Goal: Task Accomplishment & Management: Use online tool/utility

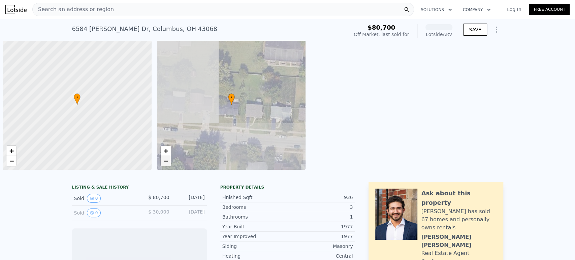
scroll to position [0, 3]
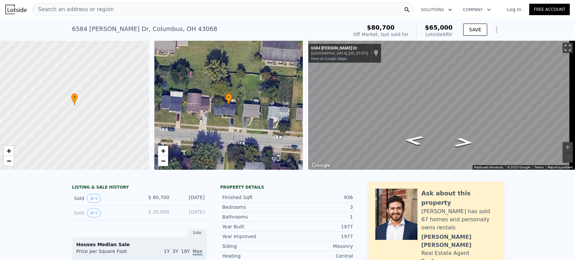
click at [563, 46] on button "Toggle fullscreen view" at bounding box center [568, 48] width 10 height 10
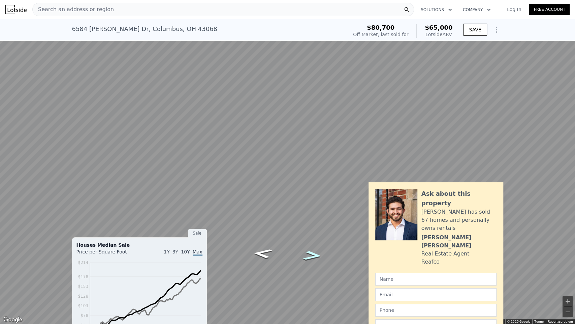
click at [311, 254] on icon "Go East, Benjamin Dr" at bounding box center [312, 255] width 35 height 14
click at [286, 260] on icon "Go West, Benjamin Dr" at bounding box center [288, 282] width 41 height 8
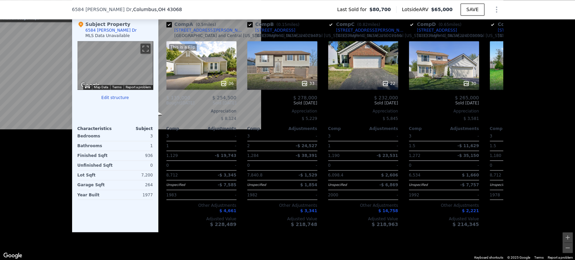
scroll to position [674, 0]
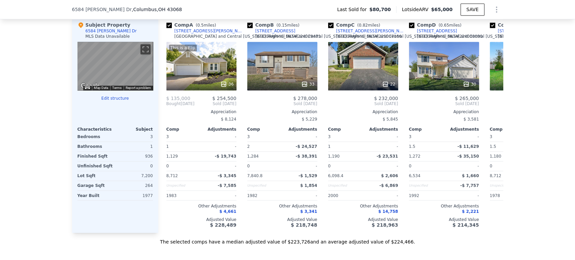
click at [104, 101] on button "Edit structure" at bounding box center [116, 98] width 76 height 5
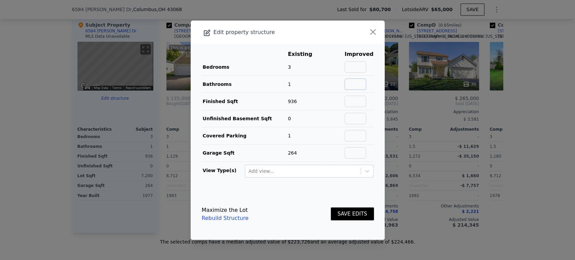
click at [360, 80] on input "text" at bounding box center [356, 84] width 22 height 11
type input "2"
click at [353, 217] on button "SAVE EDITS" at bounding box center [352, 214] width 43 height 13
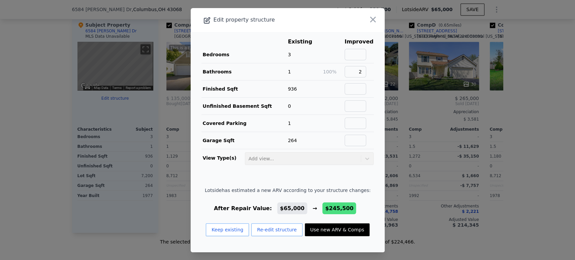
click at [369, 19] on icon "button" at bounding box center [372, 19] width 9 height 9
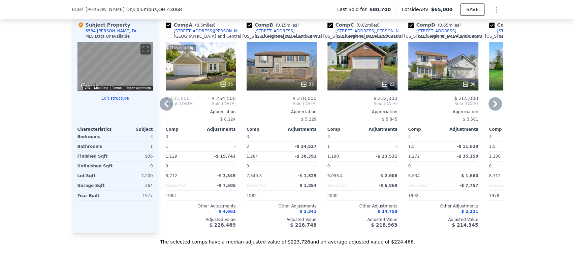
scroll to position [0, 0]
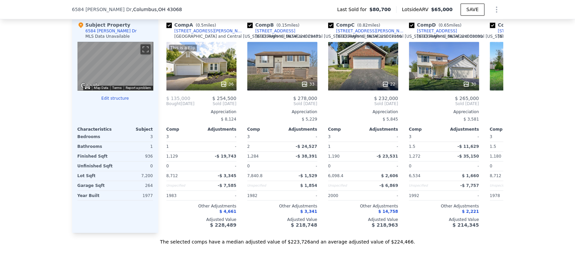
click at [106, 101] on button "Edit structure" at bounding box center [116, 98] width 76 height 5
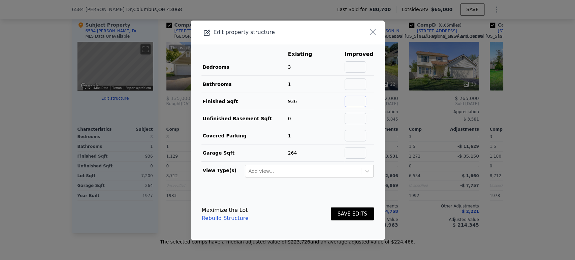
click at [355, 105] on input "text" at bounding box center [356, 101] width 22 height 11
type input "1261"
click at [344, 211] on button "SAVE EDITS" at bounding box center [352, 214] width 43 height 13
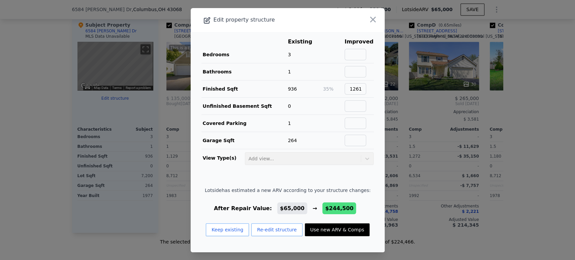
click at [309, 229] on button "Use new ARV & Comps" at bounding box center [337, 229] width 65 height 13
type input "4"
type input "2"
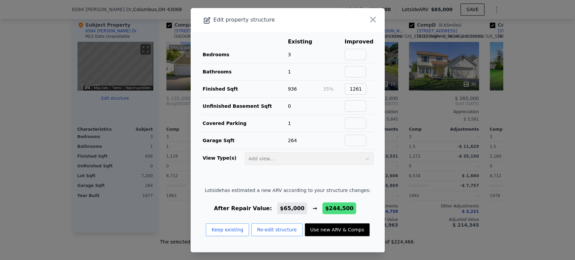
type input "1520"
type input "3920.4"
type input "$ 244,500"
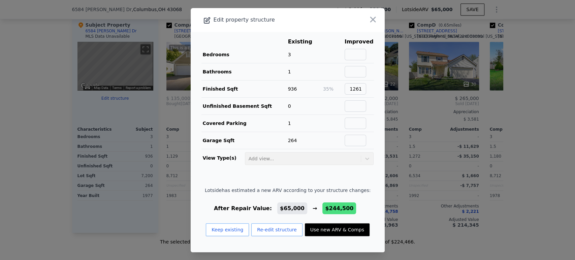
type input "$ 143,833"
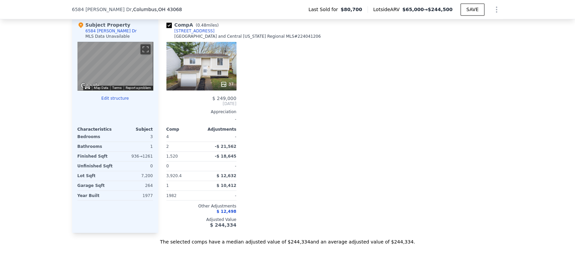
click at [210, 88] on div "37" at bounding box center [202, 84] width 64 height 7
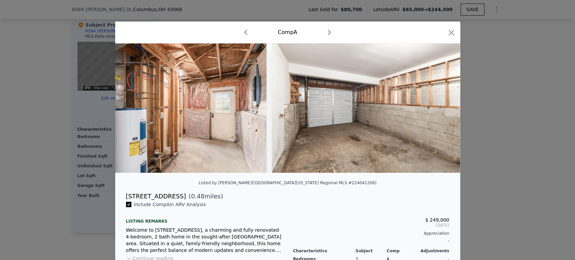
scroll to position [0, 6656]
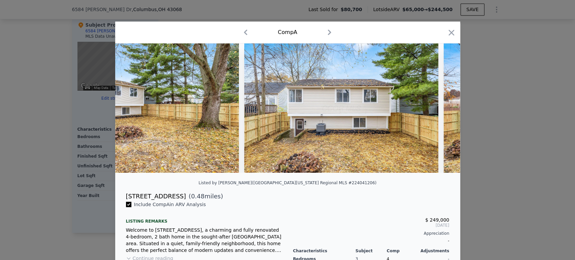
click at [449, 34] on icon "button" at bounding box center [452, 33] width 6 height 6
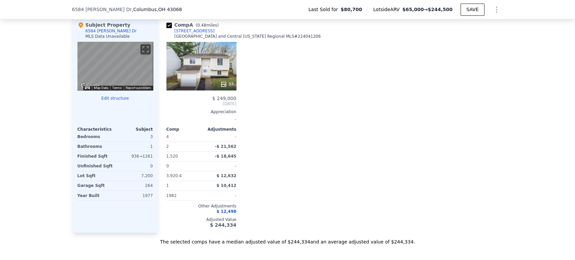
click at [110, 101] on button "Edit structure" at bounding box center [116, 98] width 76 height 5
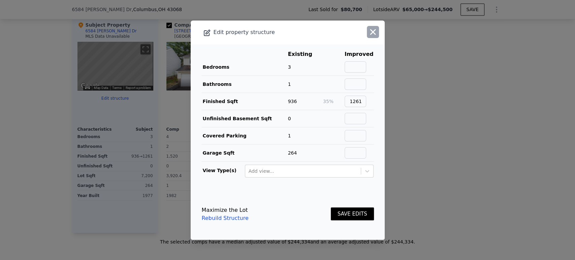
click at [368, 35] on icon "button" at bounding box center [372, 31] width 9 height 9
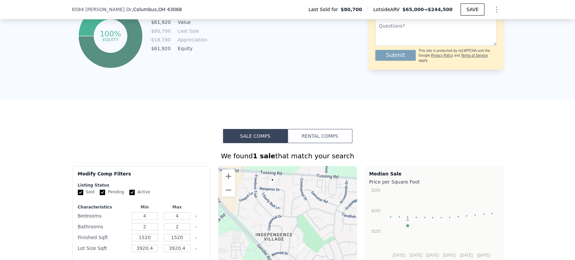
scroll to position [546, 0]
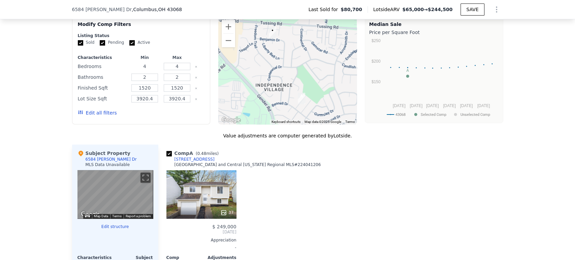
drag, startPoint x: 147, startPoint y: 72, endPoint x: 122, endPoint y: 74, distance: 25.0
click at [122, 71] on div "Bedrooms 4 4" at bounding box center [141, 66] width 127 height 9
type input "3"
click at [148, 102] on input "3920.4" at bounding box center [144, 98] width 27 height 7
drag, startPoint x: 151, startPoint y: 102, endPoint x: 117, endPoint y: 102, distance: 33.7
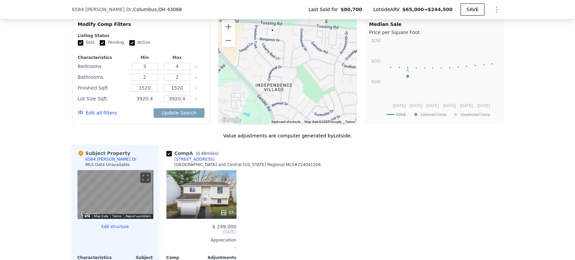
click at [117, 102] on div "Lot Size Sqft 3920.4 3920.4" at bounding box center [141, 98] width 127 height 9
type input "3000"
drag, startPoint x: 167, startPoint y: 106, endPoint x: 189, endPoint y: 108, distance: 21.7
click at [189, 103] on div "3920.4" at bounding box center [177, 98] width 30 height 9
type input "10000"
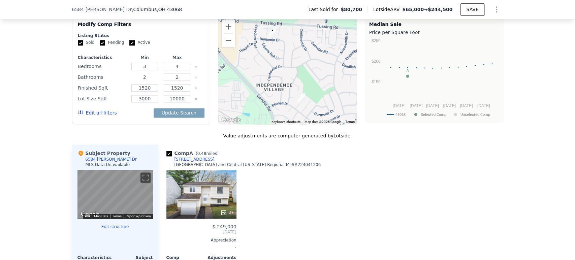
drag, startPoint x: 146, startPoint y: 83, endPoint x: 131, endPoint y: 83, distance: 15.2
click at [131, 81] on input "2" at bounding box center [144, 76] width 27 height 7
type input "1"
click at [168, 118] on button "Update Search" at bounding box center [179, 112] width 51 height 9
click at [152, 122] on div "Edit all filters" at bounding box center [141, 112] width 127 height 19
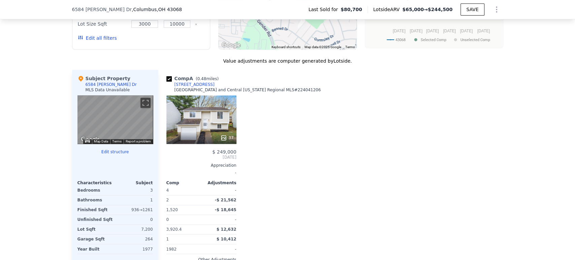
scroll to position [658, 0]
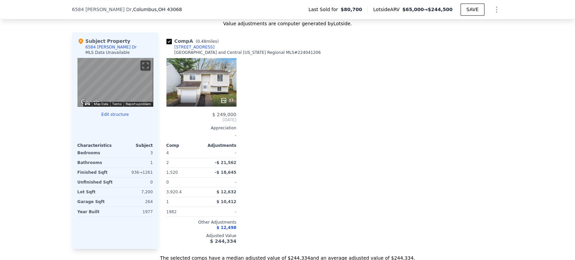
click at [118, 117] on button "Edit structure" at bounding box center [116, 114] width 76 height 5
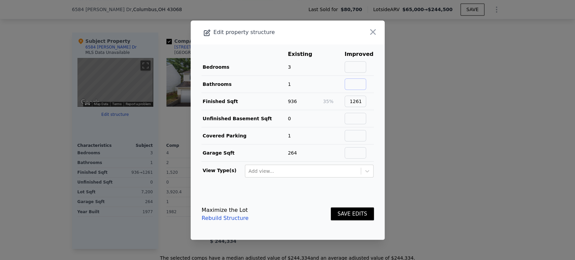
click at [353, 85] on input "text" at bounding box center [356, 84] width 22 height 11
type input "2"
click at [343, 215] on button "SAVE EDITS" at bounding box center [352, 214] width 43 height 13
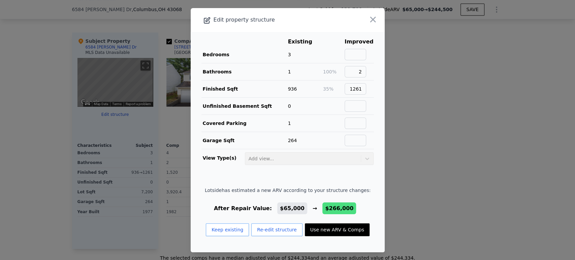
click at [339, 230] on button "Use new ARV & Comps" at bounding box center [337, 229] width 65 height 13
type input "4"
type input "2"
type input "3920.4"
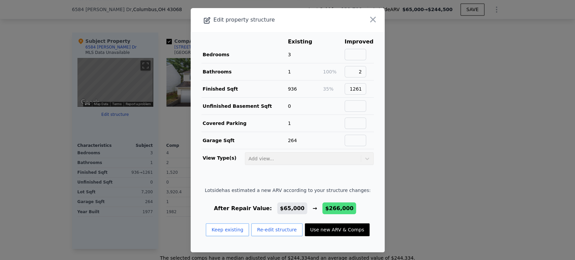
type input "$ 266,000"
type input "$ 164,137"
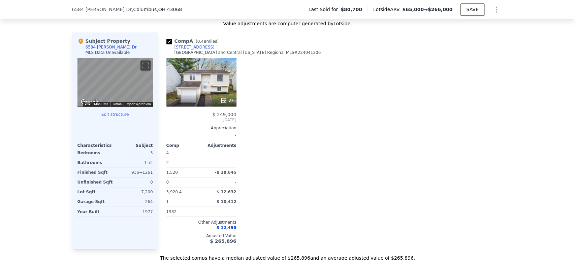
click at [335, 224] on div "Comp A ( 0.48 miles) [STREET_ADDRESS][GEOGRAPHIC_DATA][PERSON_NAME][US_STATE] R…" at bounding box center [330, 140] width 345 height 217
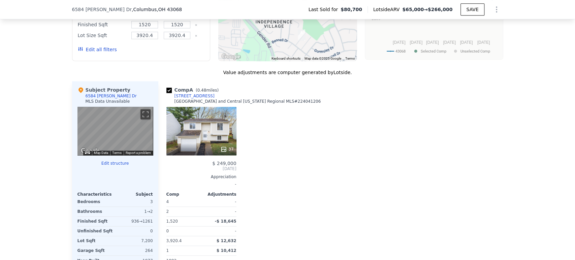
scroll to position [546, 0]
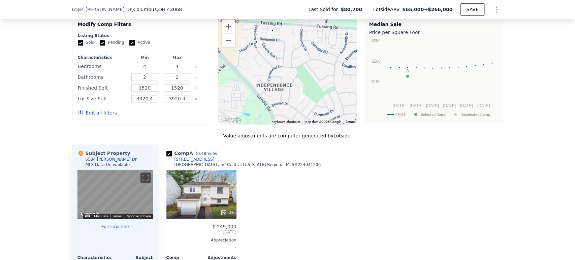
drag, startPoint x: 147, startPoint y: 74, endPoint x: 131, endPoint y: 74, distance: 15.5
click at [131, 70] on input "4" at bounding box center [144, 66] width 27 height 7
type input "2"
click at [164, 117] on button "Update Search" at bounding box center [179, 112] width 51 height 9
drag, startPoint x: 152, startPoint y: 104, endPoint x: 91, endPoint y: 103, distance: 60.4
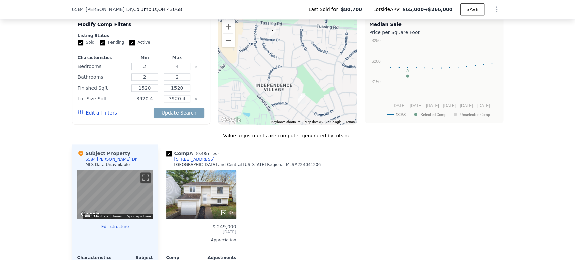
click at [91, 103] on div "Lot Size Sqft 3920.4 3920.4" at bounding box center [141, 98] width 127 height 9
type input "3000"
drag, startPoint x: 167, startPoint y: 104, endPoint x: 215, endPoint y: 106, distance: 47.6
click at [215, 106] on div "Modify Comp Filters Listing Status Sold Pending Active Characteristics Min Max …" at bounding box center [287, 71] width 431 height 108
type input "13000"
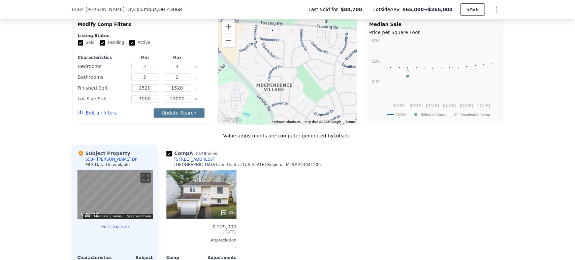
click at [185, 118] on button "Update Search" at bounding box center [179, 112] width 51 height 9
drag, startPoint x: 149, startPoint y: 83, endPoint x: 133, endPoint y: 84, distance: 15.6
click at [133, 81] on input "2" at bounding box center [144, 76] width 27 height 7
type input "1"
click at [173, 118] on button "Update Search" at bounding box center [179, 112] width 51 height 9
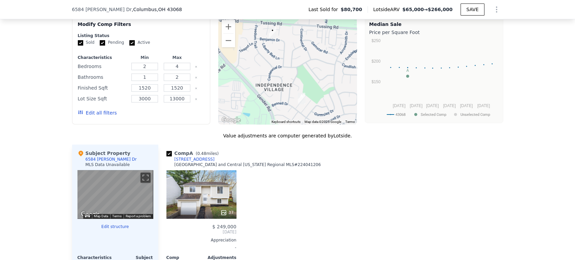
click at [173, 119] on div "Edit all filters" at bounding box center [141, 112] width 127 height 19
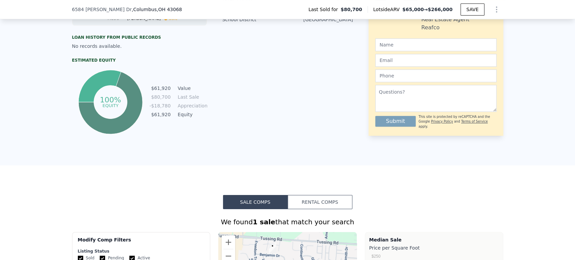
scroll to position [321, 0]
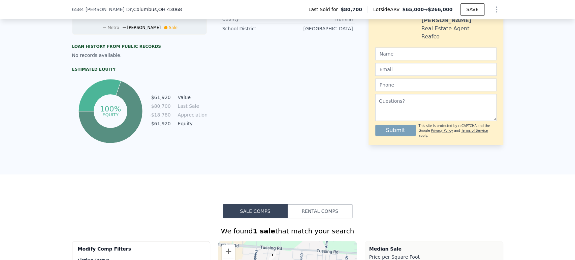
type input "3"
type input "2.5"
type input "1129"
type input "1284"
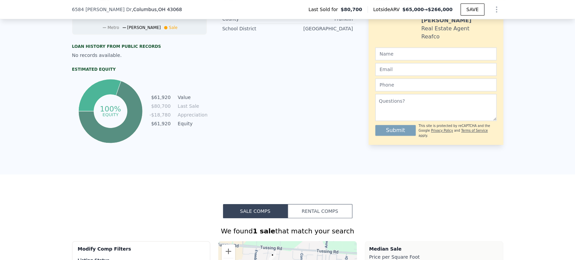
type input "5227.2"
type input "10018.8"
type input "$ 65,000"
type input "-$ 25,674"
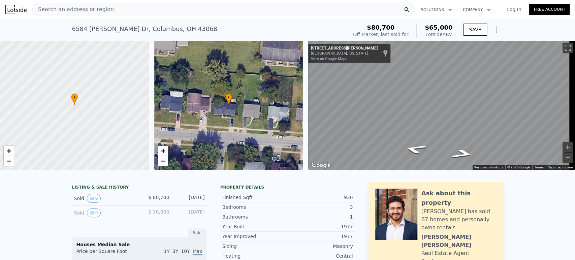
scroll to position [0, 0]
drag, startPoint x: 69, startPoint y: 29, endPoint x: 190, endPoint y: 27, distance: 121.4
click at [191, 27] on div "[STREET_ADDRESS][PERSON_NAME][PERSON_NAME] Sold [DATE] for $80,700 (~ARV $65k )" at bounding box center [208, 31] width 273 height 19
copy div "[STREET_ADDRESS][PERSON_NAME][PERSON_NAME]"
